Goal: Task Accomplishment & Management: Use online tool/utility

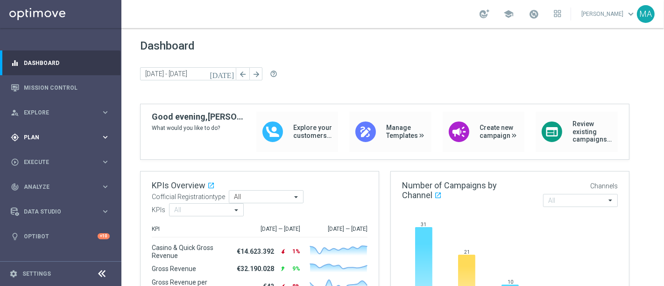
click at [63, 138] on span "Plan" at bounding box center [62, 137] width 77 height 6
click at [68, 185] on span "Templates" at bounding box center [58, 185] width 67 height 6
click at [68, 197] on link "Optimail" at bounding box center [63, 198] width 68 height 7
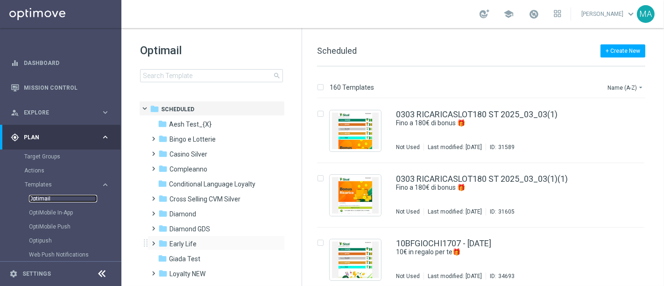
scroll to position [52, 0]
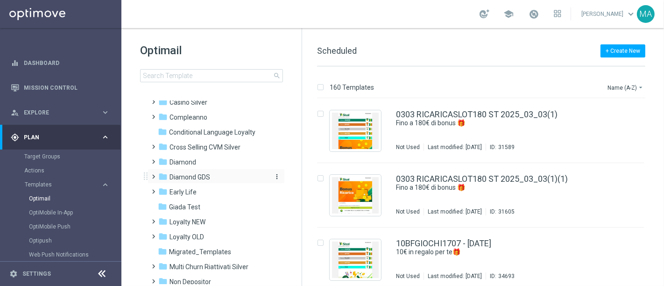
click at [207, 179] on span "Diamond GDS" at bounding box center [189, 177] width 41 height 8
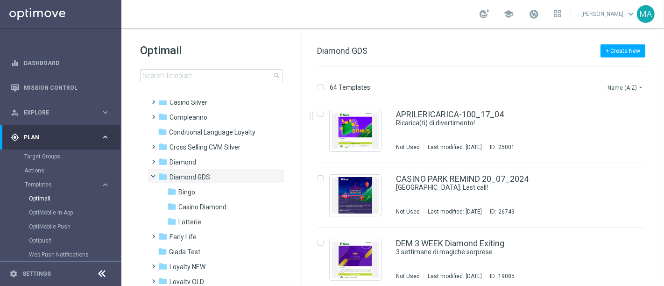
click at [597, 87] on button "Name (A-Z) arrow_drop_down" at bounding box center [625, 87] width 39 height 11
click at [597, 125] on div "Date Modified (Newest)" at bounding box center [607, 128] width 75 height 13
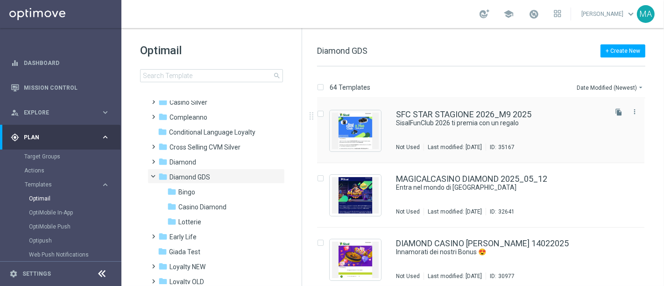
click at [458, 133] on div "SFC STAR STAGIONE 2026_M9 2025 SisalFunClub 2026 ti premia con un regalo Not Us…" at bounding box center [500, 130] width 209 height 41
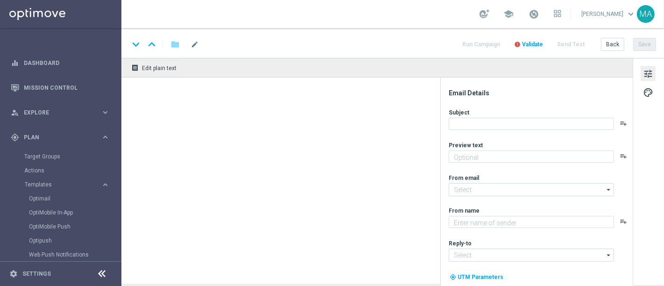
type textarea "La nuova stagione è iniziata!"
type input "[EMAIL_ADDRESS][DOMAIN_NAME]"
type textarea "Sisal"
type input "[EMAIL_ADDRESS][DOMAIN_NAME]"
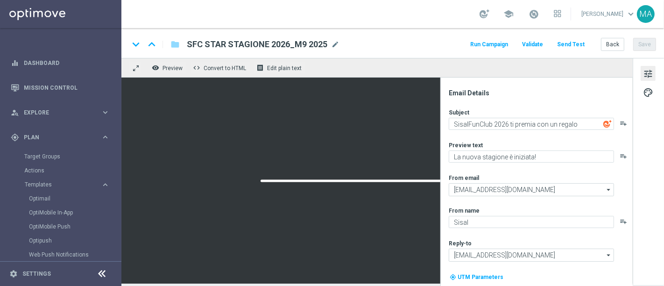
click at [103, 257] on icon at bounding box center [102, 273] width 11 height 11
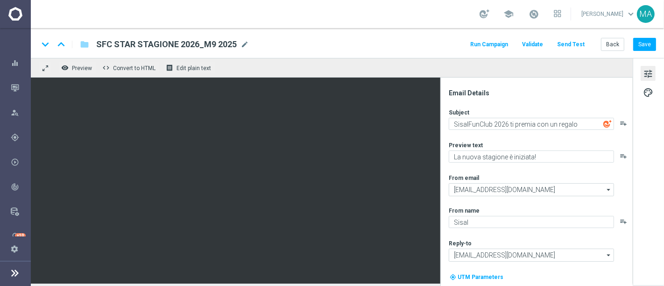
click at [576, 41] on button "Send Test" at bounding box center [570, 44] width 30 height 13
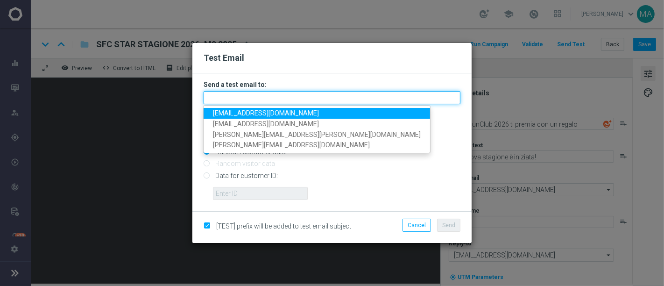
click at [295, 91] on input "text" at bounding box center [332, 97] width 257 height 13
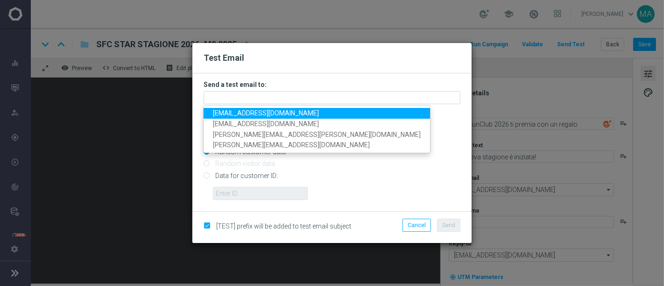
click at [293, 112] on span "[EMAIL_ADDRESS][DOMAIN_NAME]" at bounding box center [266, 112] width 106 height 7
type input "[EMAIL_ADDRESS][DOMAIN_NAME]"
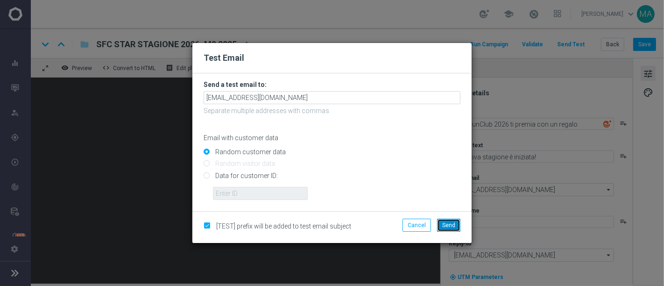
click at [455, 226] on span "Send" at bounding box center [448, 225] width 13 height 7
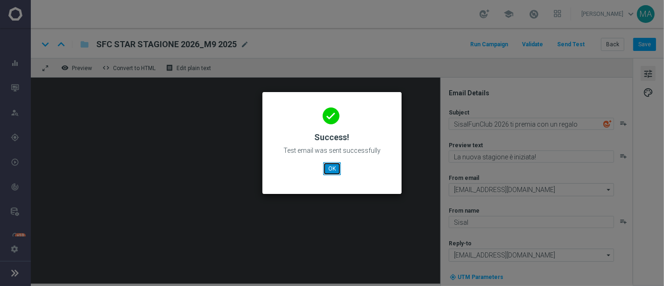
click at [330, 172] on button "OK" at bounding box center [332, 168] width 18 height 13
